Goal: Task Accomplishment & Management: Manage account settings

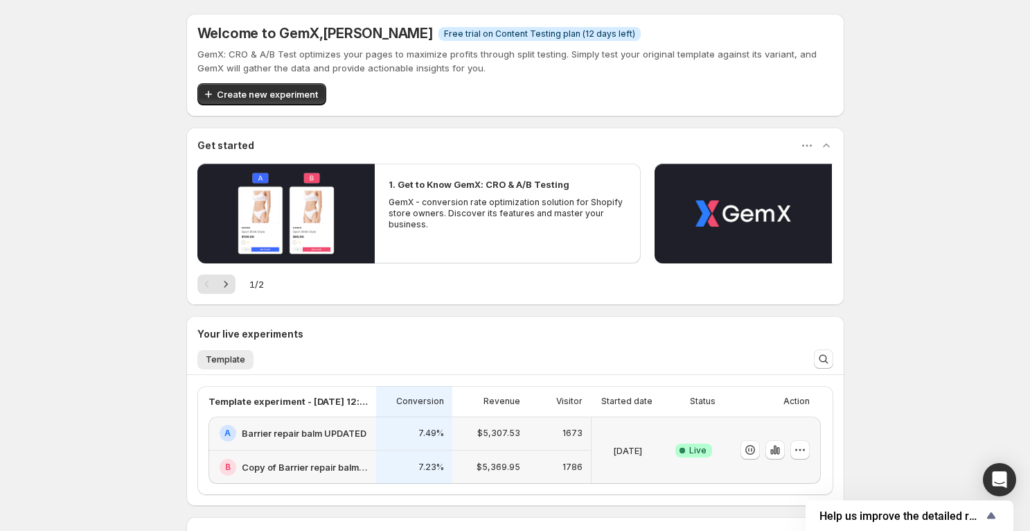
click at [279, 463] on h2 "Copy of Barrier repair balm UPDATED" at bounding box center [305, 467] width 126 height 14
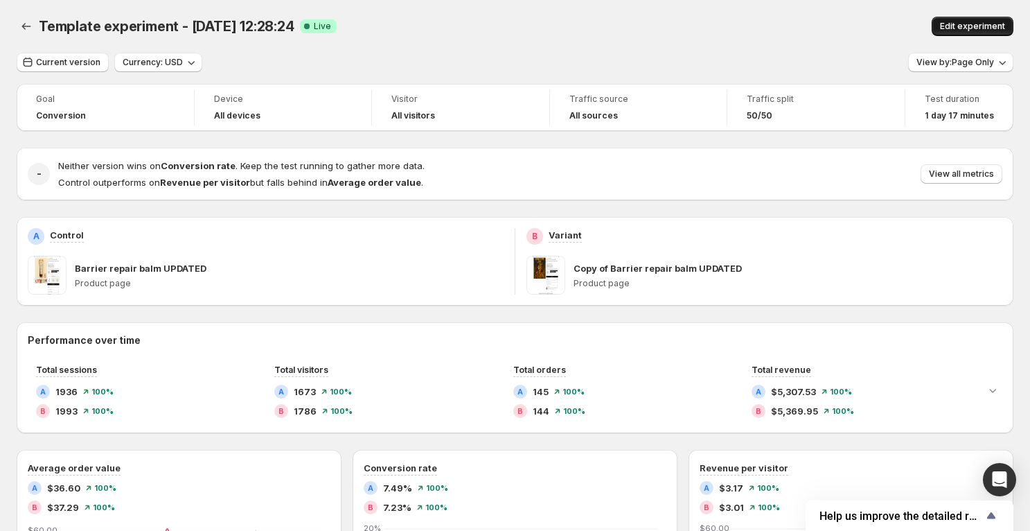
click at [963, 30] on span "Edit experiment" at bounding box center [972, 26] width 65 height 11
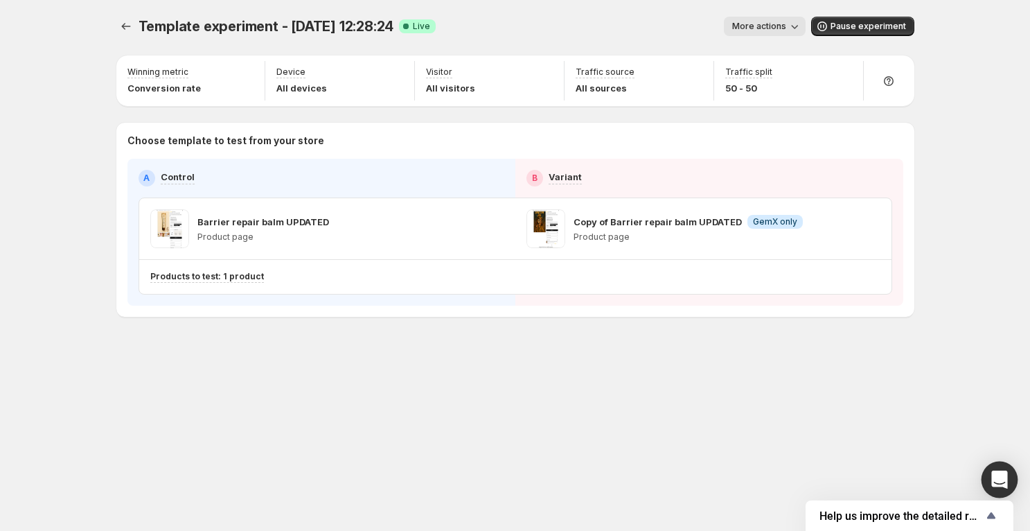
click at [998, 480] on icon "Open Intercom Messenger" at bounding box center [999, 479] width 16 height 18
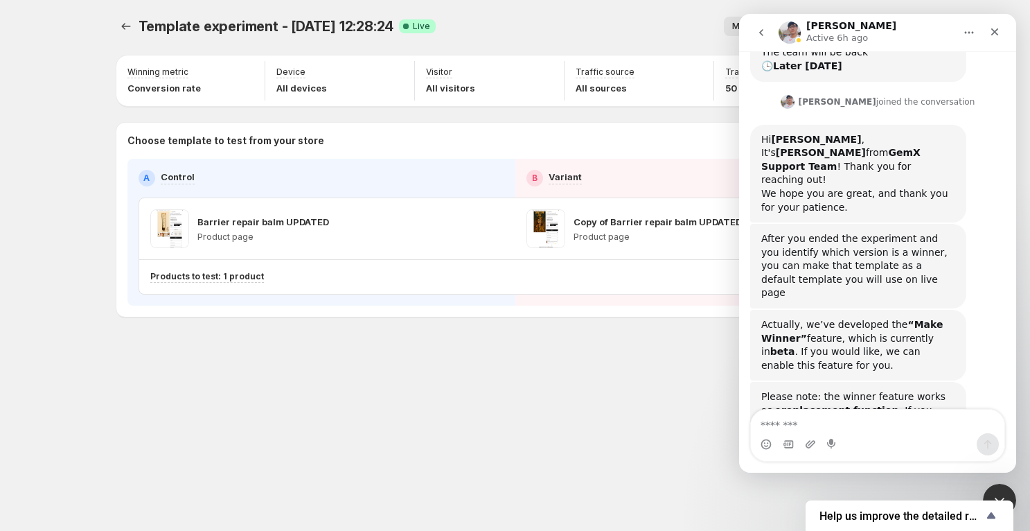
scroll to position [315, 0]
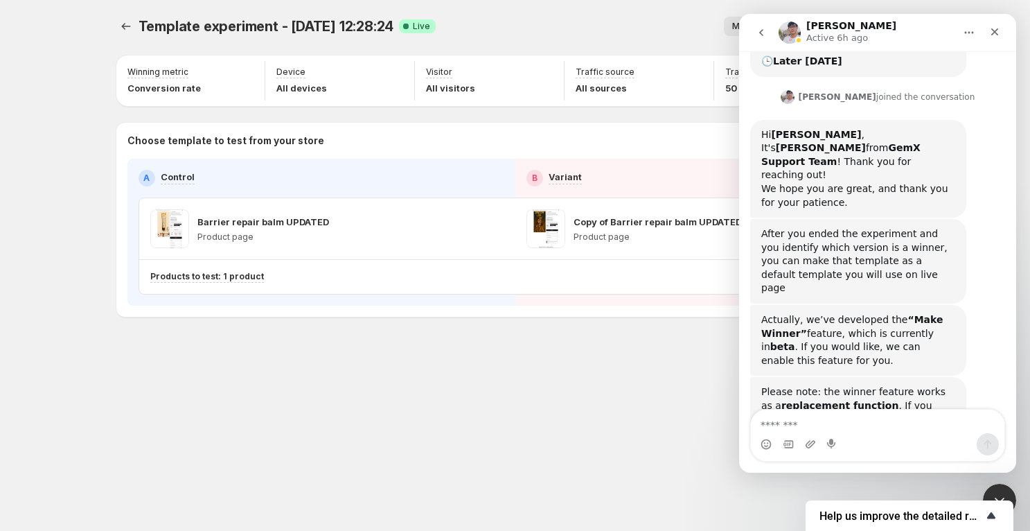
click at [991, 515] on icon "Show survey - Help us improve the detailed report for A/B campaigns" at bounding box center [991, 515] width 8 height 6
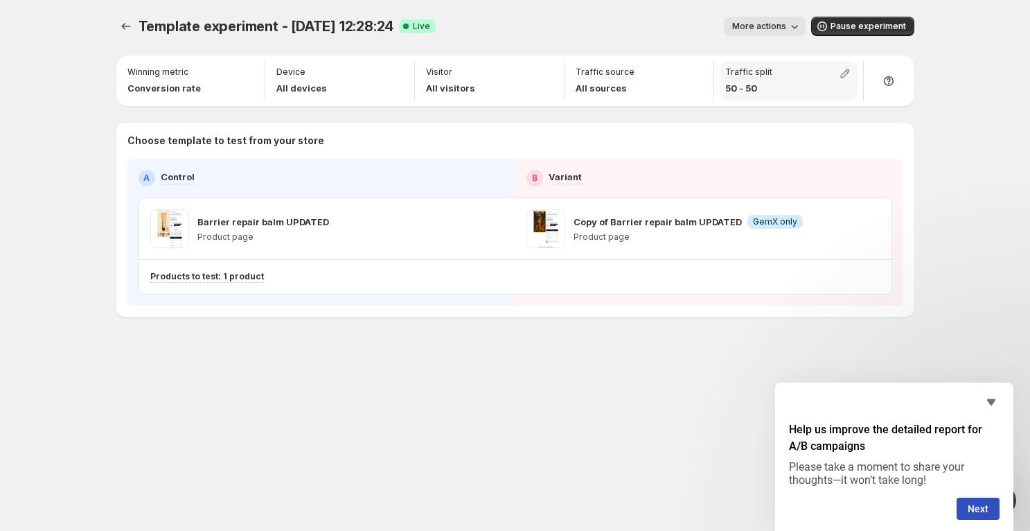
scroll to position [303, 0]
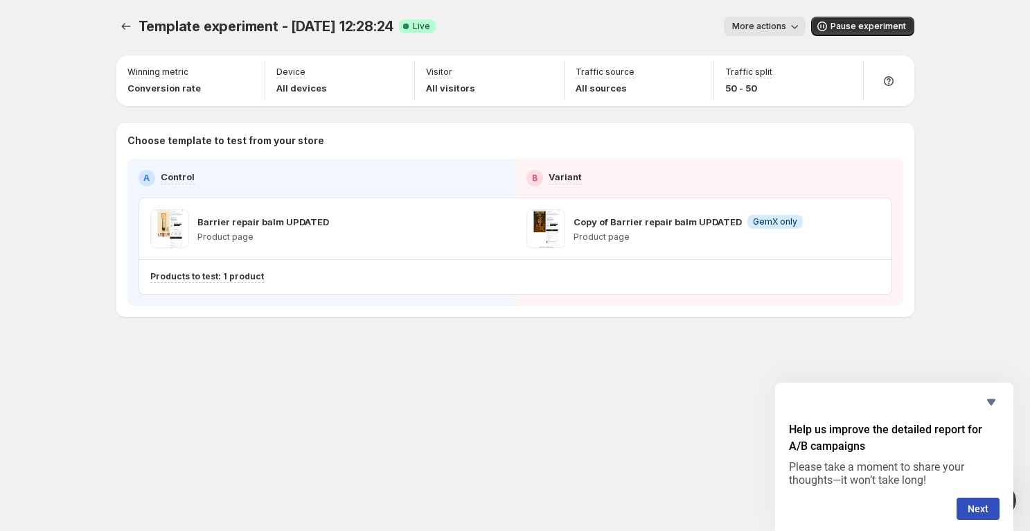
click at [786, 18] on button "More actions" at bounding box center [765, 26] width 82 height 19
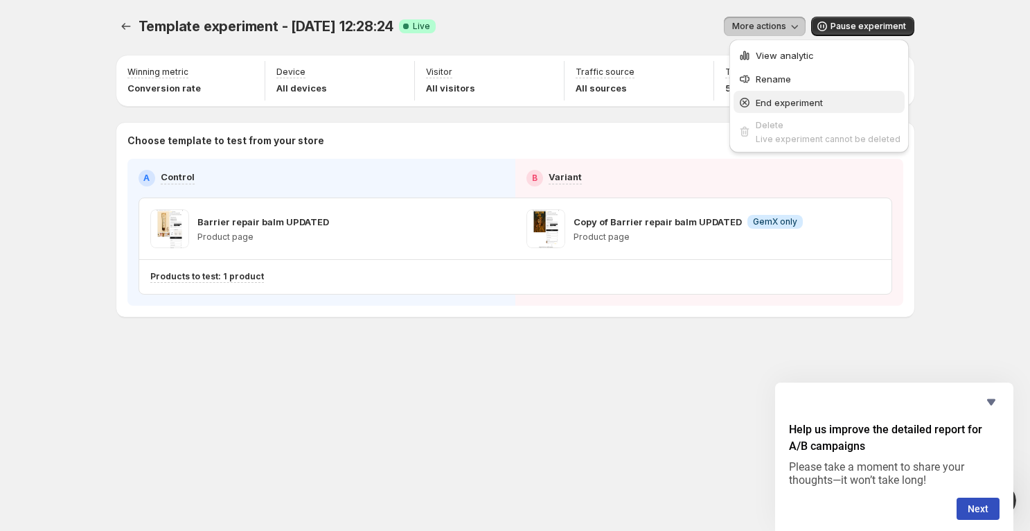
click at [795, 103] on span "End experiment" at bounding box center [789, 102] width 67 height 11
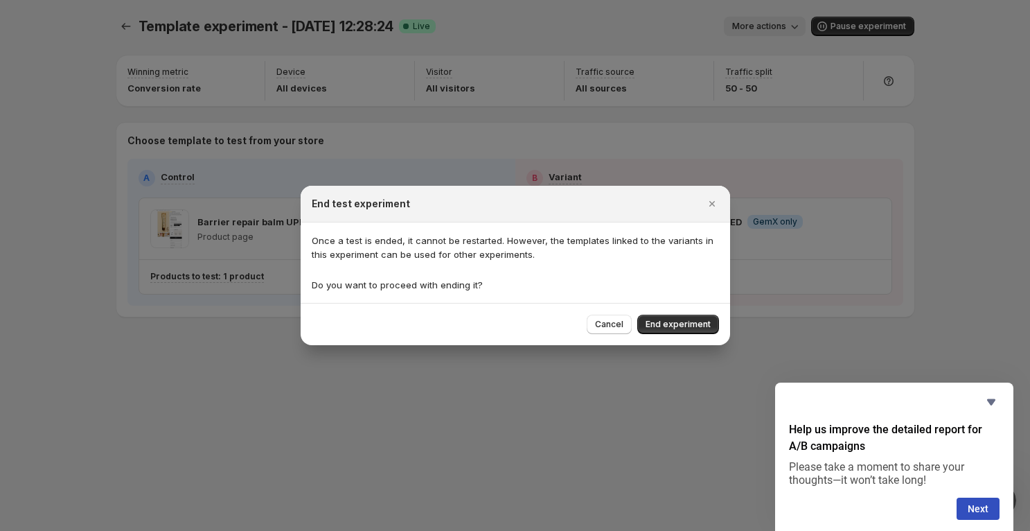
click at [987, 391] on div "Help us improve the detailed report for A/B campaigns Please take a moment to s…" at bounding box center [894, 456] width 238 height 148
click at [1000, 397] on div "Help us improve the detailed report for A/B campaigns Please take a moment to s…" at bounding box center [894, 456] width 238 height 148
click at [991, 398] on icon "Hide survey" at bounding box center [991, 402] width 17 height 17
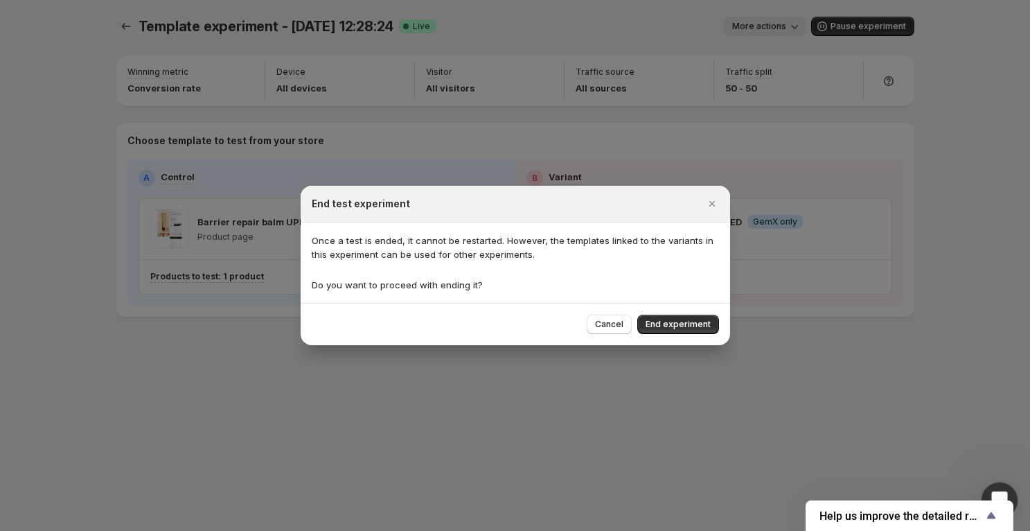
click at [982, 487] on div "Open Intercom Messenger" at bounding box center [997, 498] width 33 height 33
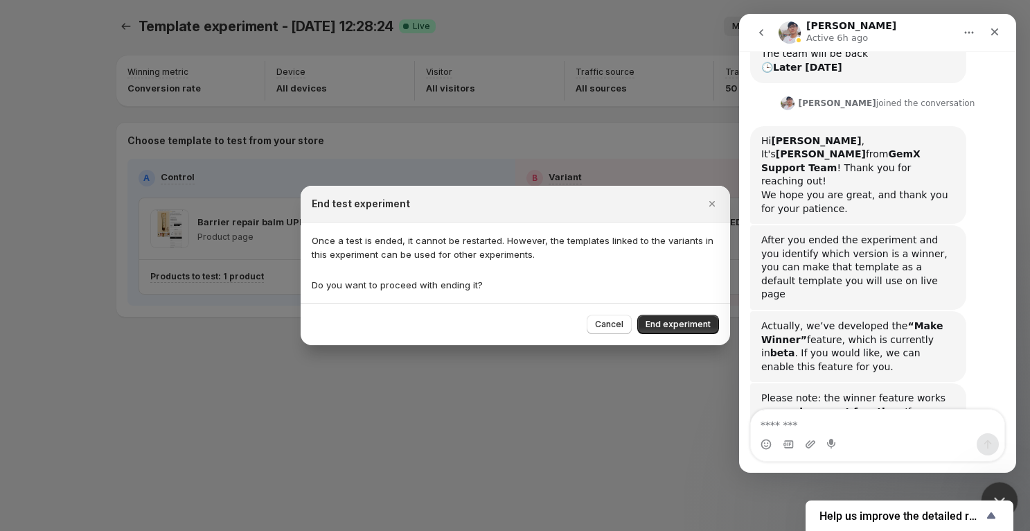
scroll to position [315, 0]
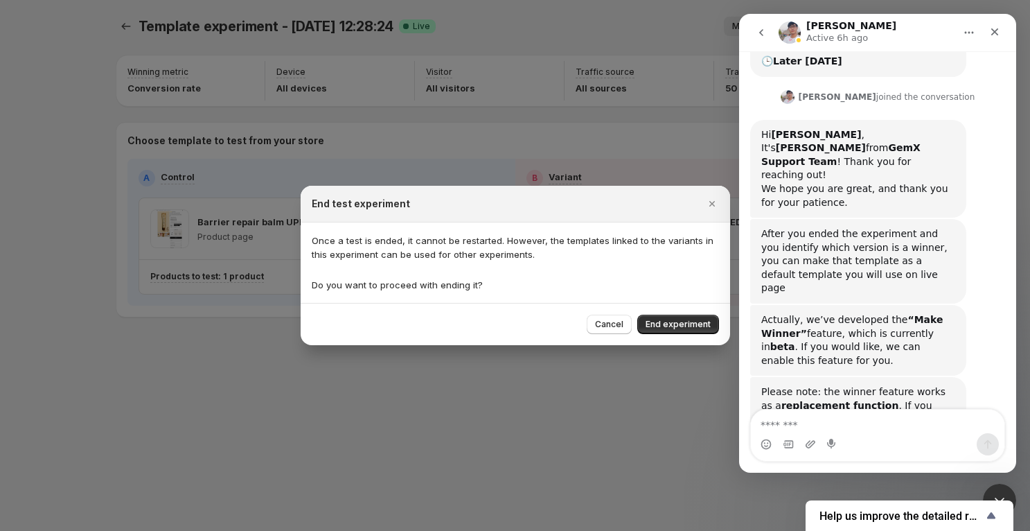
click at [560, 309] on div "Cancel End experiment" at bounding box center [516, 324] width 430 height 42
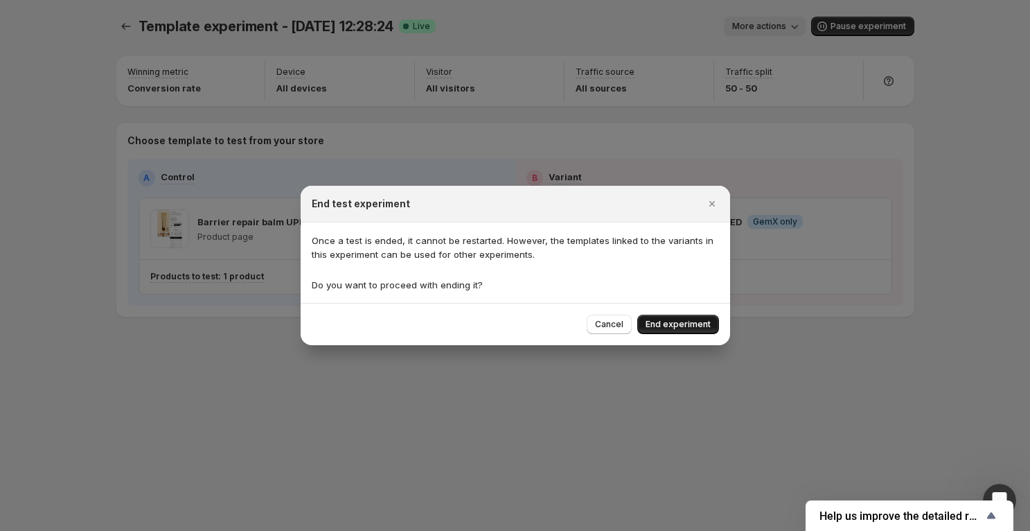
click at [695, 323] on span "End experiment" at bounding box center [678, 324] width 65 height 11
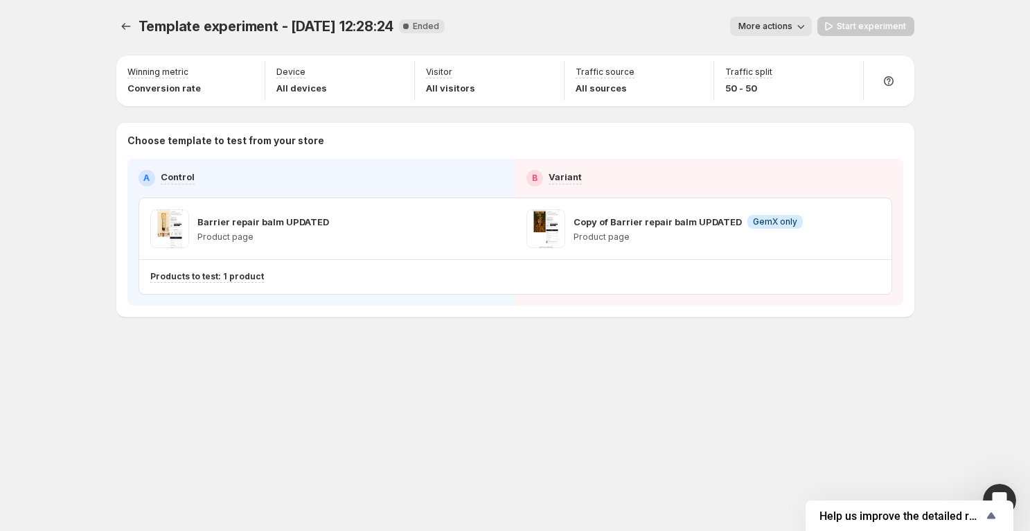
click at [786, 30] on span "More actions" at bounding box center [766, 26] width 54 height 11
click at [781, 54] on span "View analytic" at bounding box center [790, 55] width 58 height 11
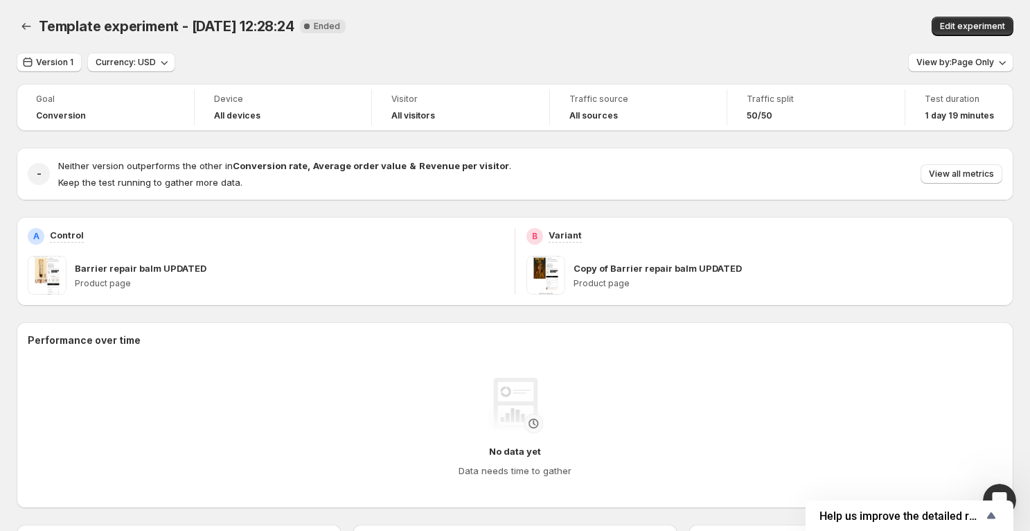
click at [669, 265] on p "Copy of Barrier repair balm UPDATED" at bounding box center [658, 268] width 168 height 14
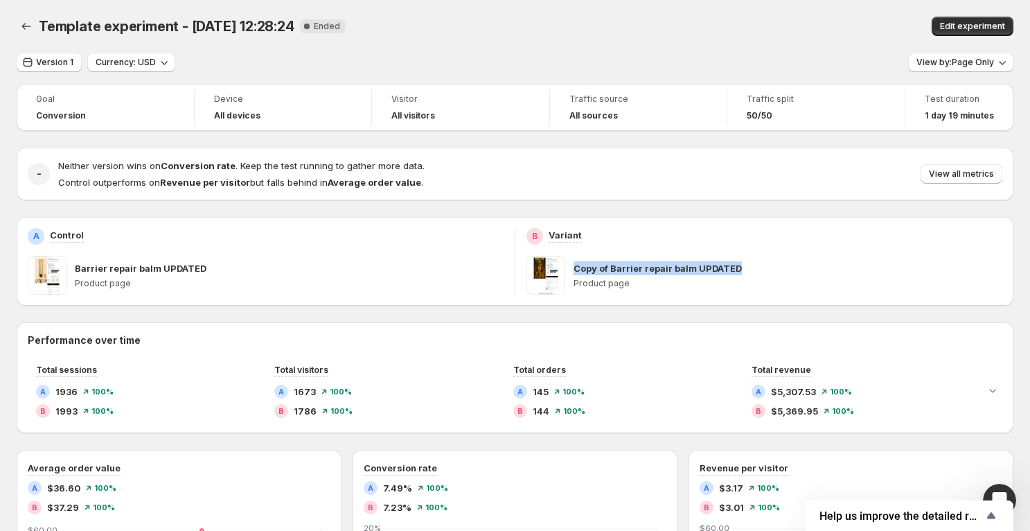
click at [686, 253] on div "B Variant Copy of Barrier repair balm UPDATED Product page" at bounding box center [765, 261] width 476 height 67
click at [811, 249] on div "B Variant Copy of Barrier repair balm UPDATED Product page" at bounding box center [765, 261] width 476 height 67
click at [938, 63] on span "View by: Page Only" at bounding box center [956, 62] width 78 height 11
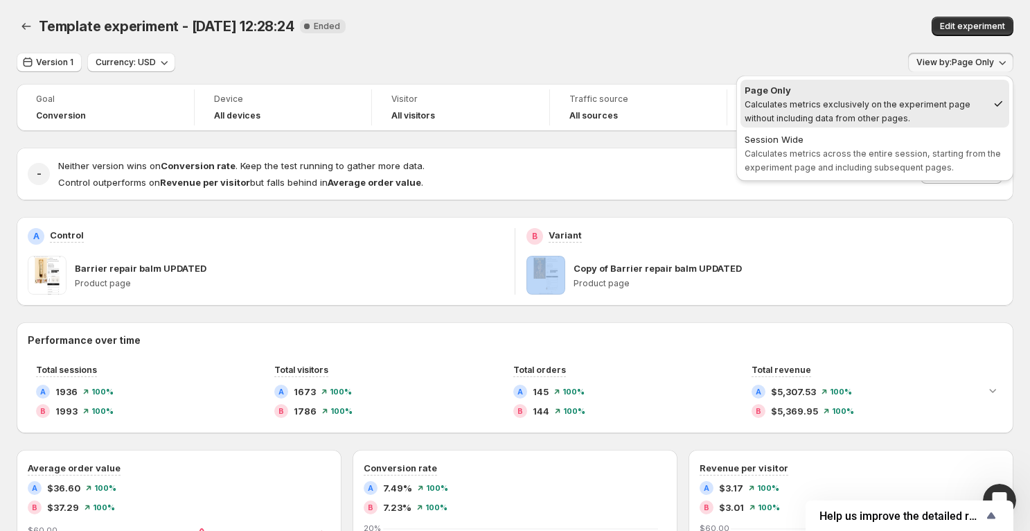
click at [936, 62] on span "View by: Page Only" at bounding box center [956, 62] width 78 height 11
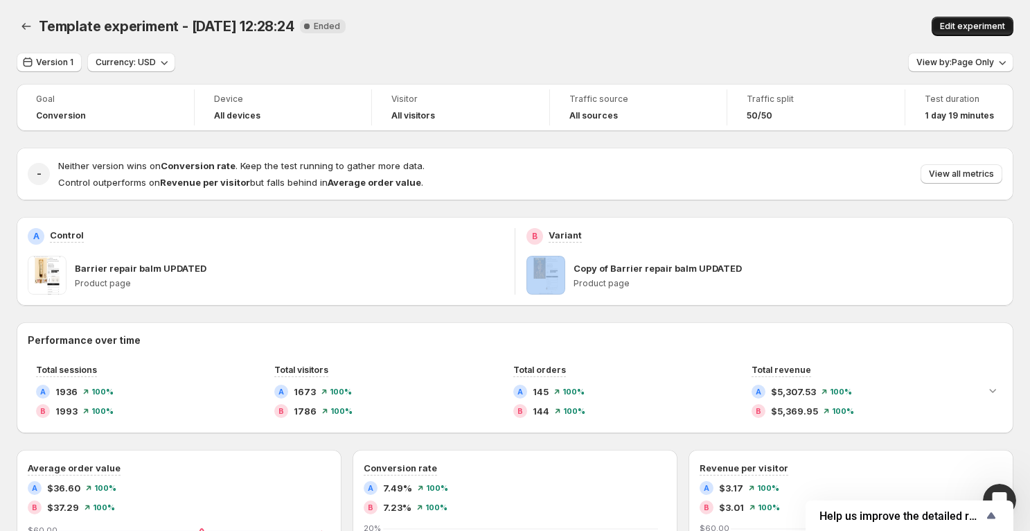
click at [954, 27] on span "Edit experiment" at bounding box center [972, 26] width 65 height 11
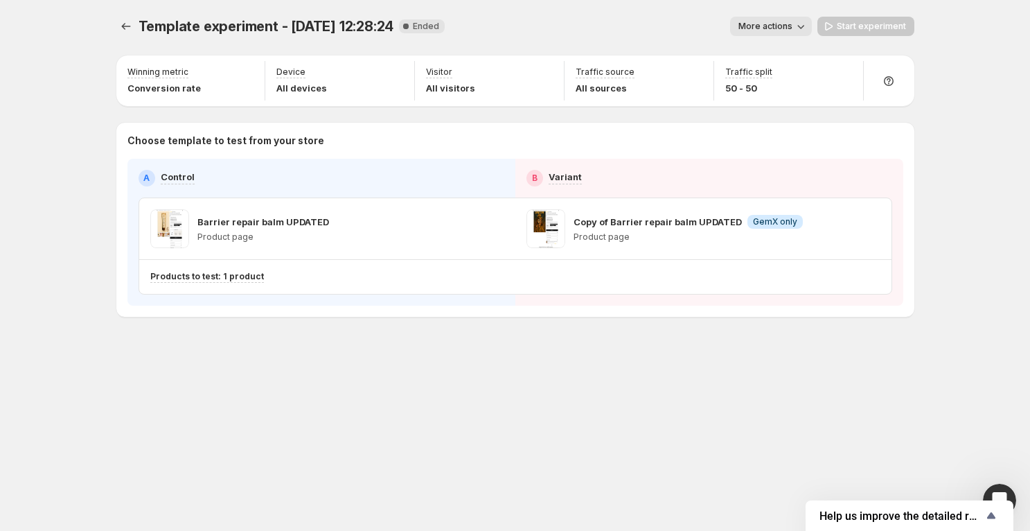
click at [792, 29] on span "More actions" at bounding box center [766, 26] width 54 height 11
click at [790, 55] on span "View analytic" at bounding box center [790, 55] width 58 height 11
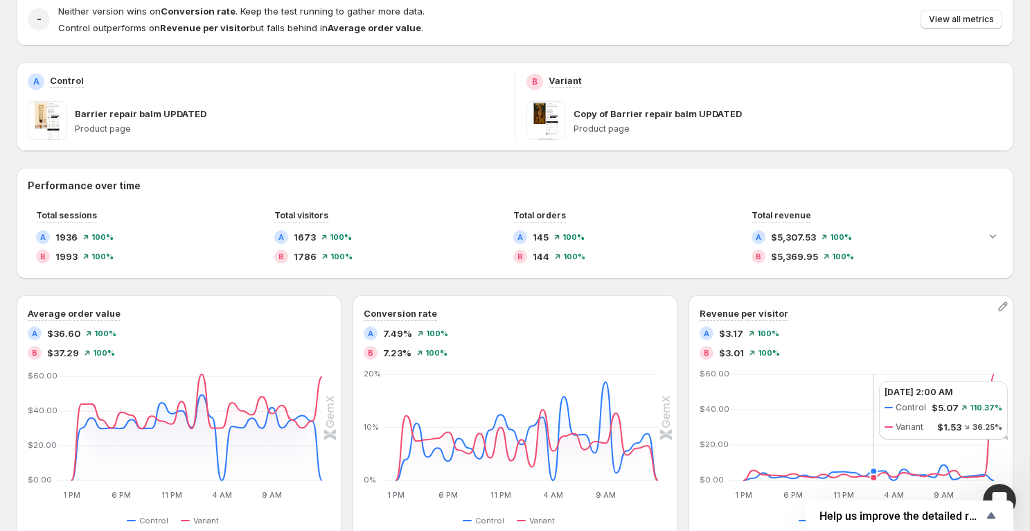
scroll to position [154, 0]
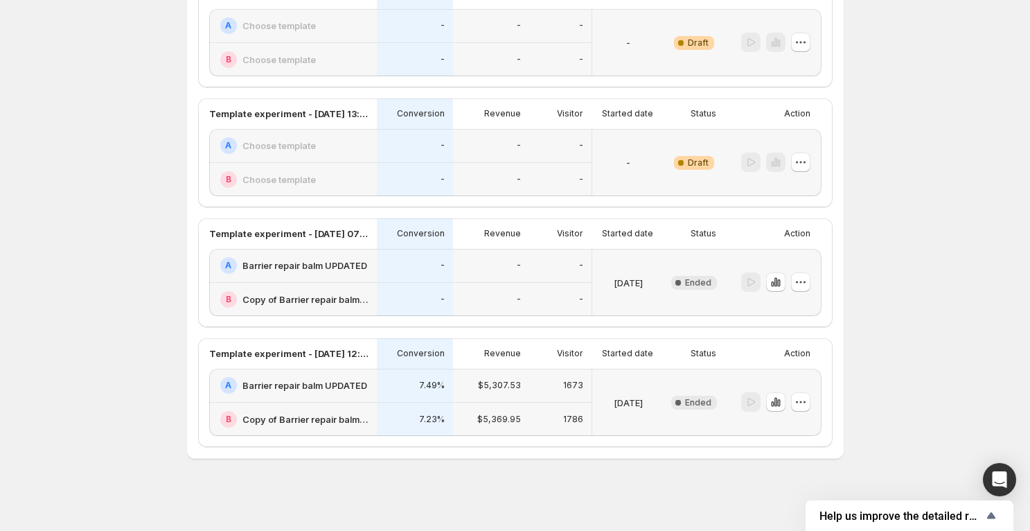
scroll to position [154, 0]
click at [802, 400] on icon "button" at bounding box center [801, 401] width 14 height 14
click at [768, 429] on icon "button" at bounding box center [765, 429] width 14 height 14
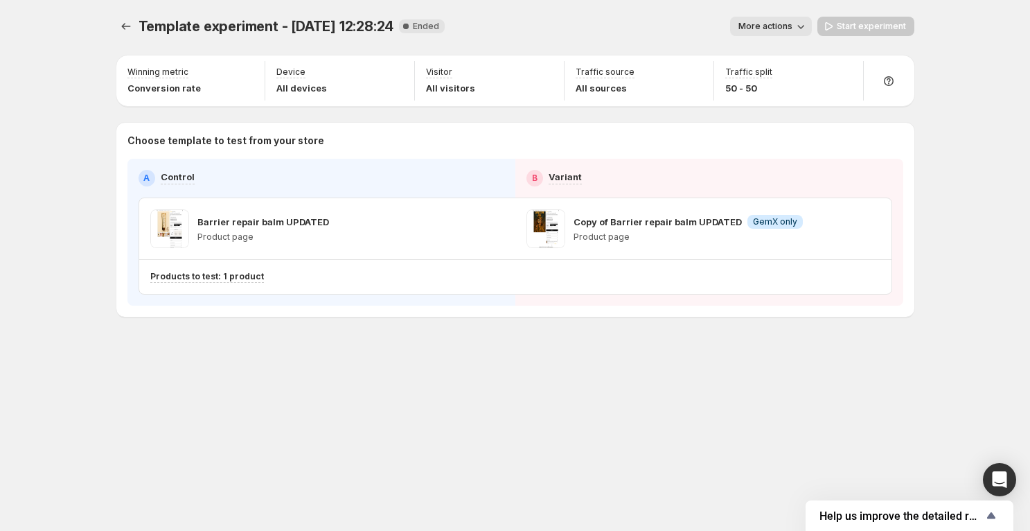
click at [761, 31] on span "More actions" at bounding box center [766, 26] width 54 height 11
click at [854, 28] on div "Start experiment" at bounding box center [866, 26] width 97 height 19
click at [196, 139] on p "Choose template to test from your store" at bounding box center [515, 141] width 776 height 14
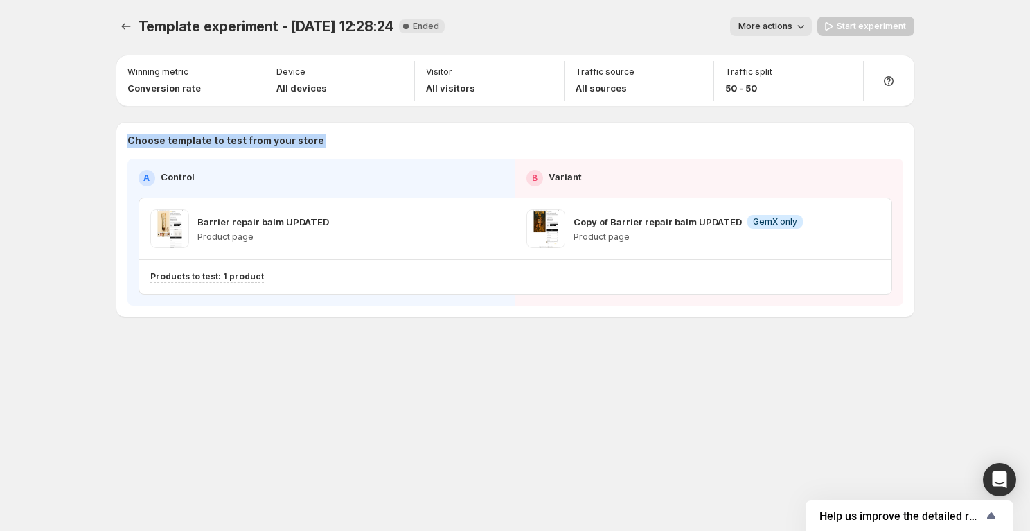
click at [196, 139] on p "Choose template to test from your store" at bounding box center [515, 141] width 776 height 14
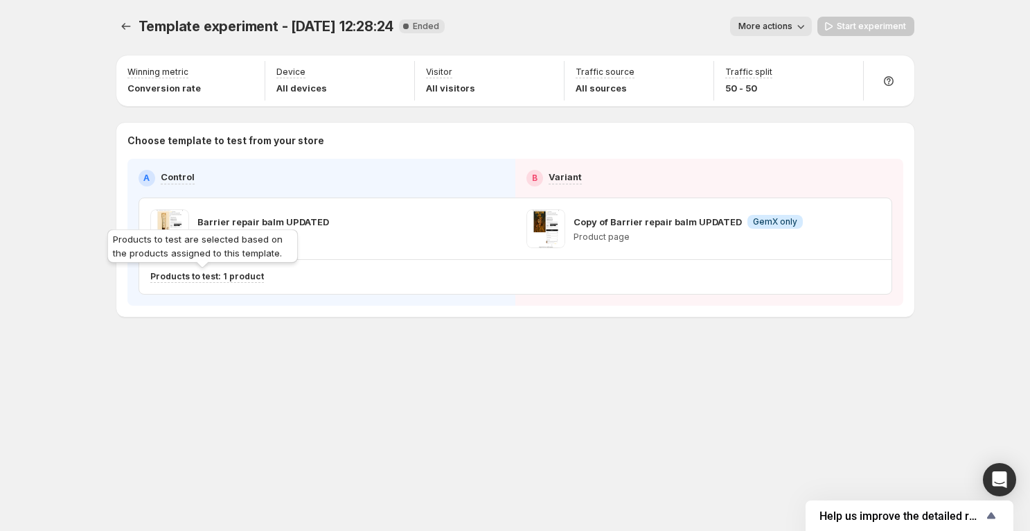
click at [196, 281] on p "Products to test: 1 product" at bounding box center [207, 276] width 114 height 11
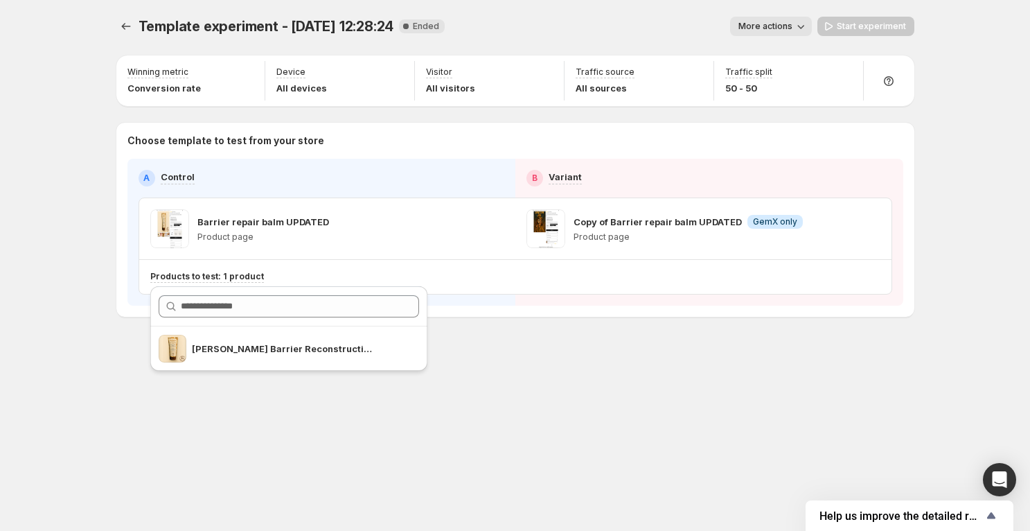
click at [38, 276] on div "Template experiment - Sep 3, 12:28:24. This page is ready Template experiment -…" at bounding box center [515, 265] width 1030 height 531
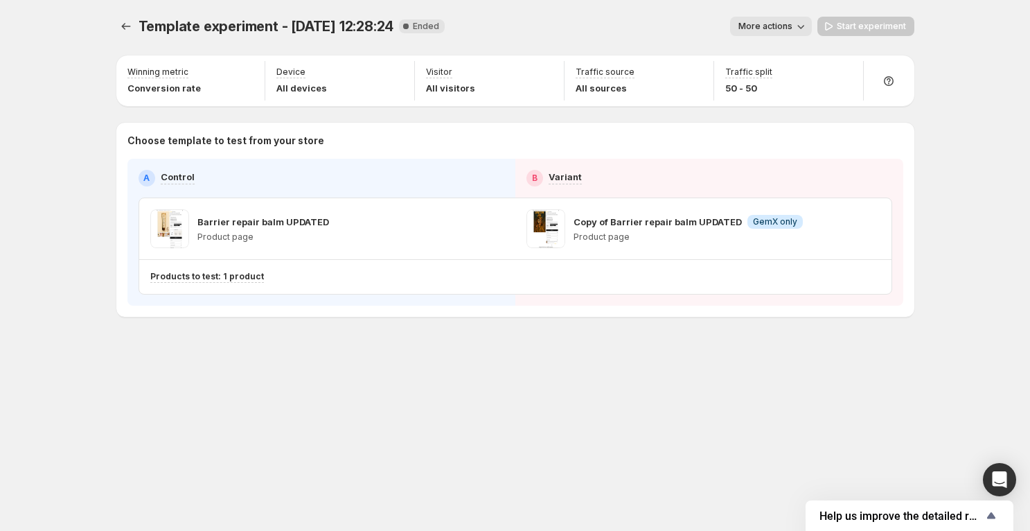
click at [766, 30] on span "More actions" at bounding box center [766, 26] width 54 height 11
